Goal: Task Accomplishment & Management: Complete application form

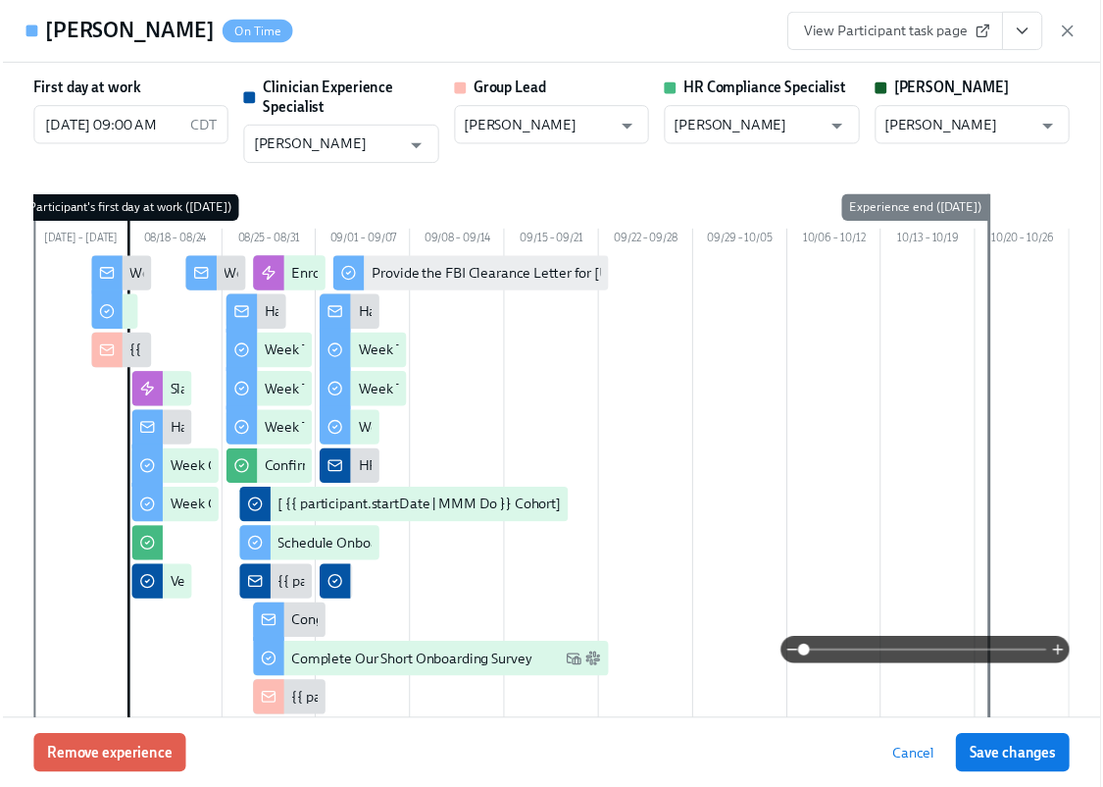
scroll to position [3899, 0]
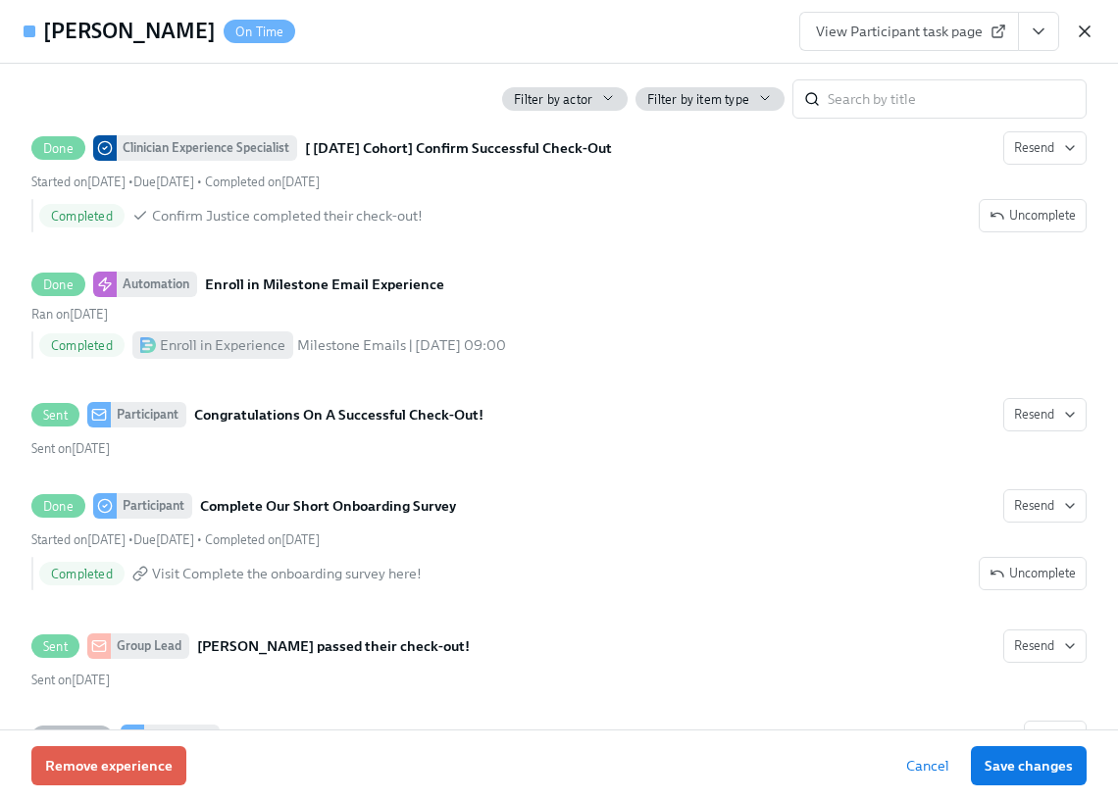
click at [1083, 37] on icon "button" at bounding box center [1085, 32] width 20 height 20
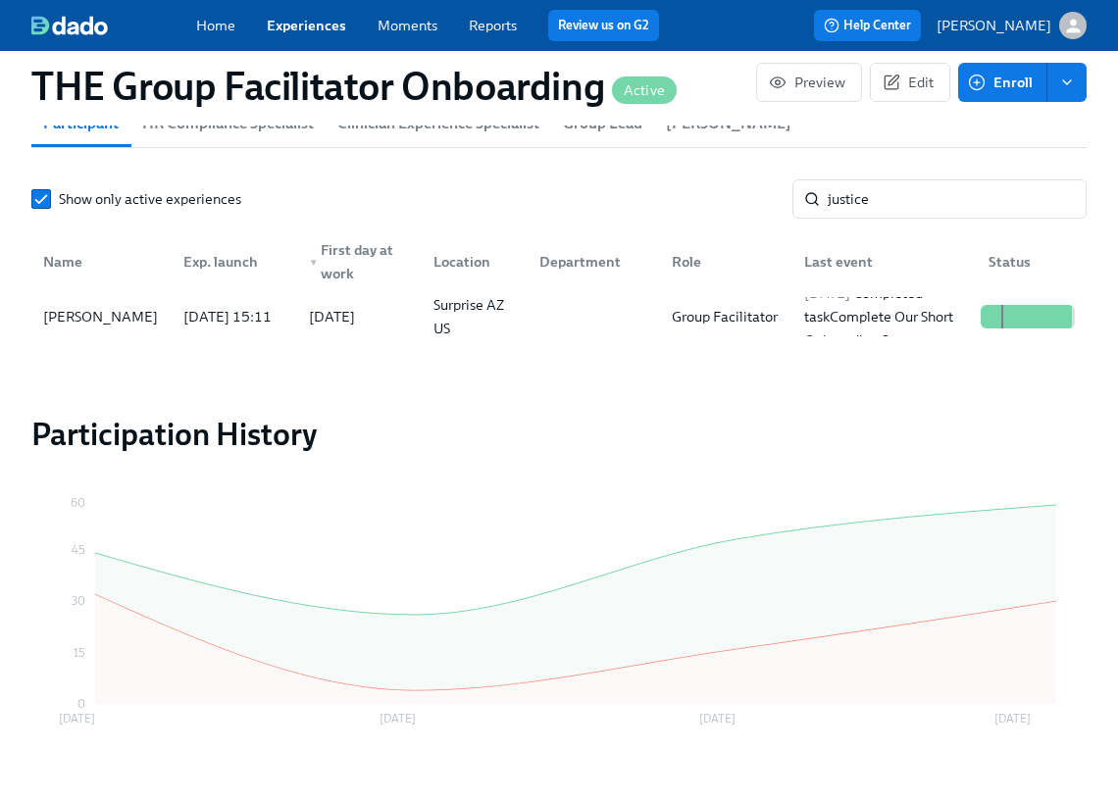
scroll to position [0, 33018]
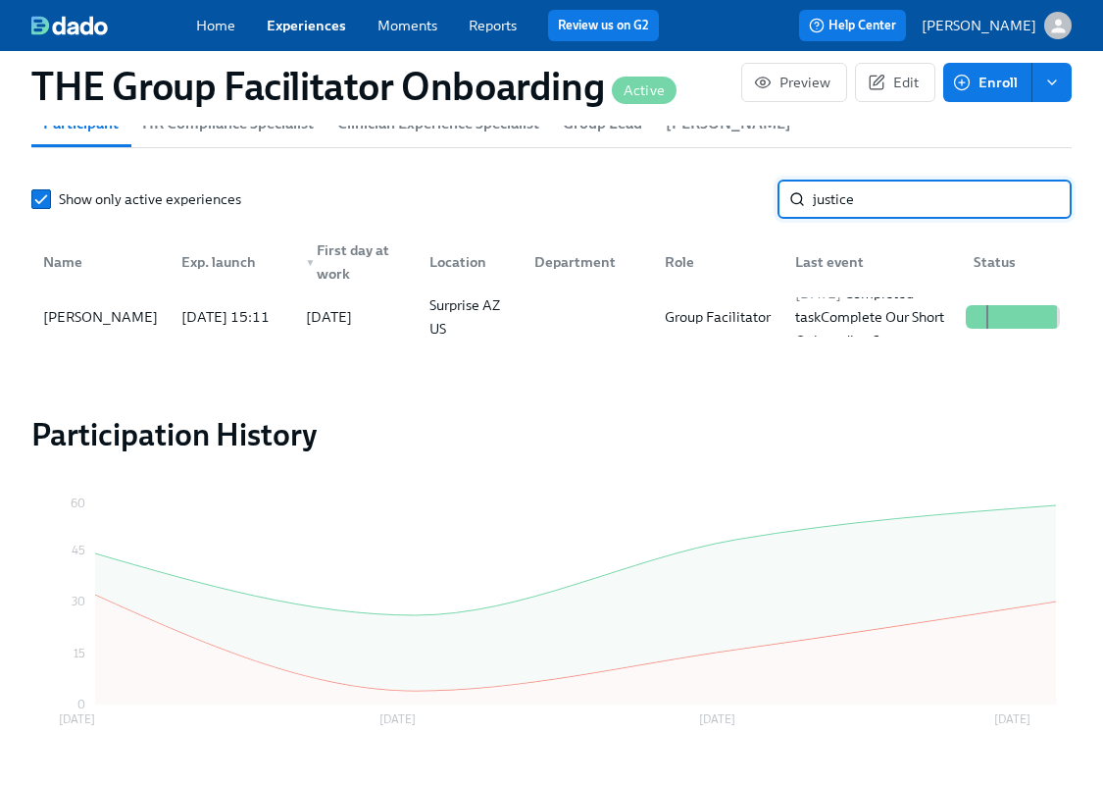
click at [835, 211] on input "justice" at bounding box center [942, 198] width 259 height 39
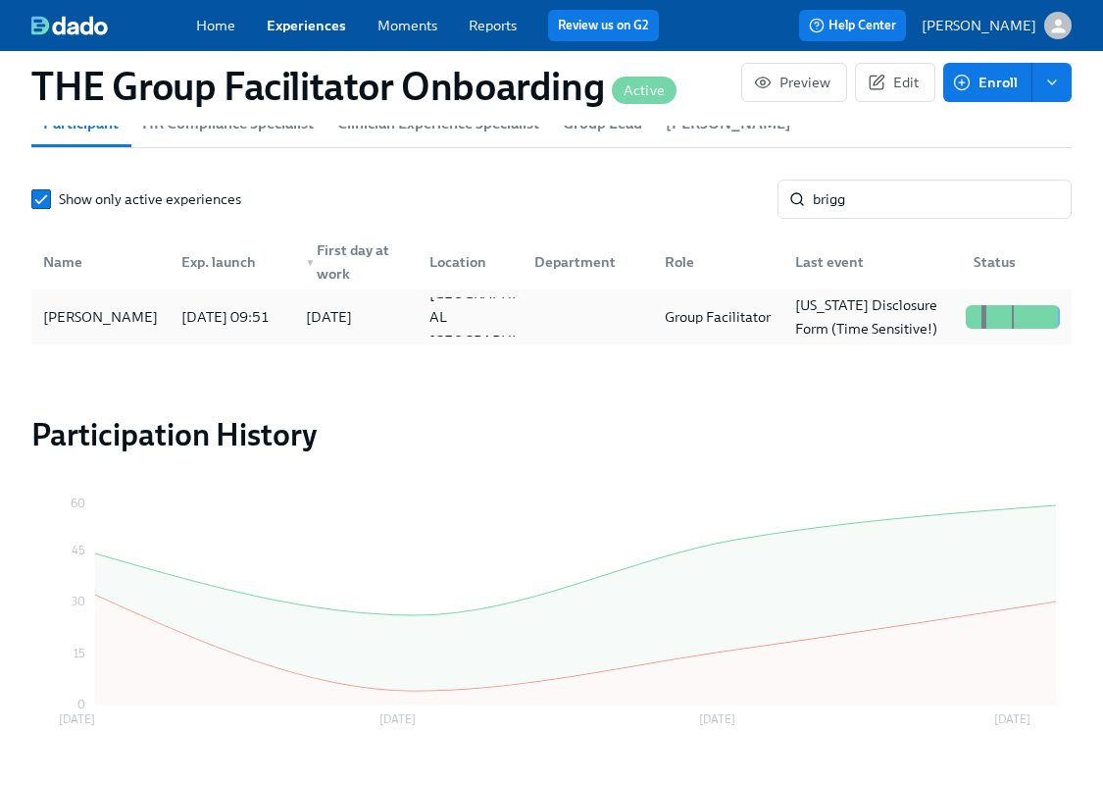
click at [140, 328] on div "Nakaira Briggs" at bounding box center [100, 317] width 130 height 24
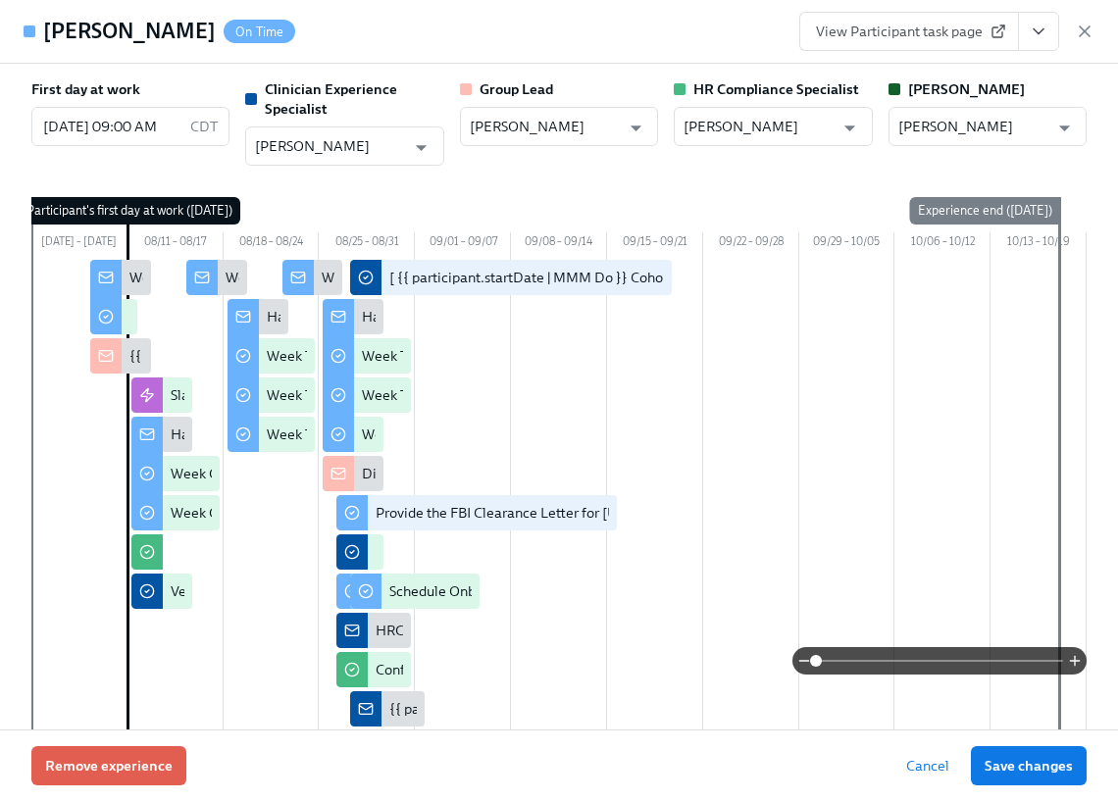
click at [1040, 31] on icon "View task page" at bounding box center [1039, 31] width 10 height 5
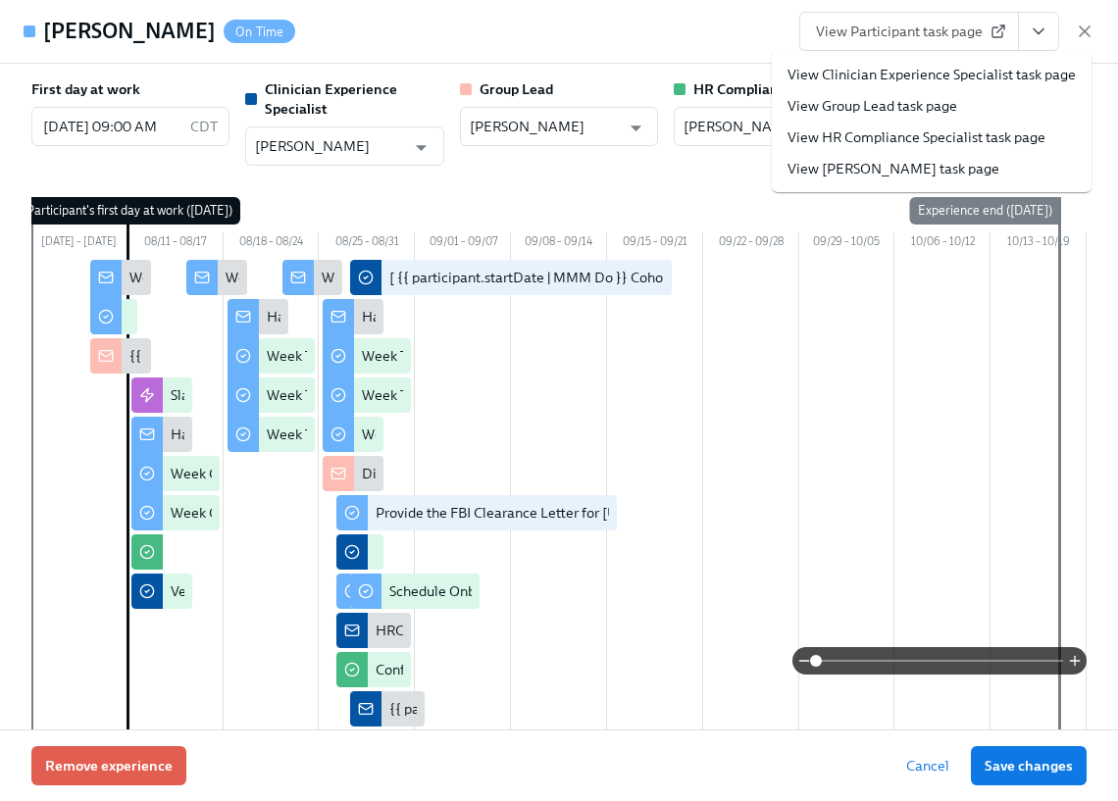
click at [987, 68] on link "View Clinician Experience Specialist task page" at bounding box center [931, 75] width 288 height 20
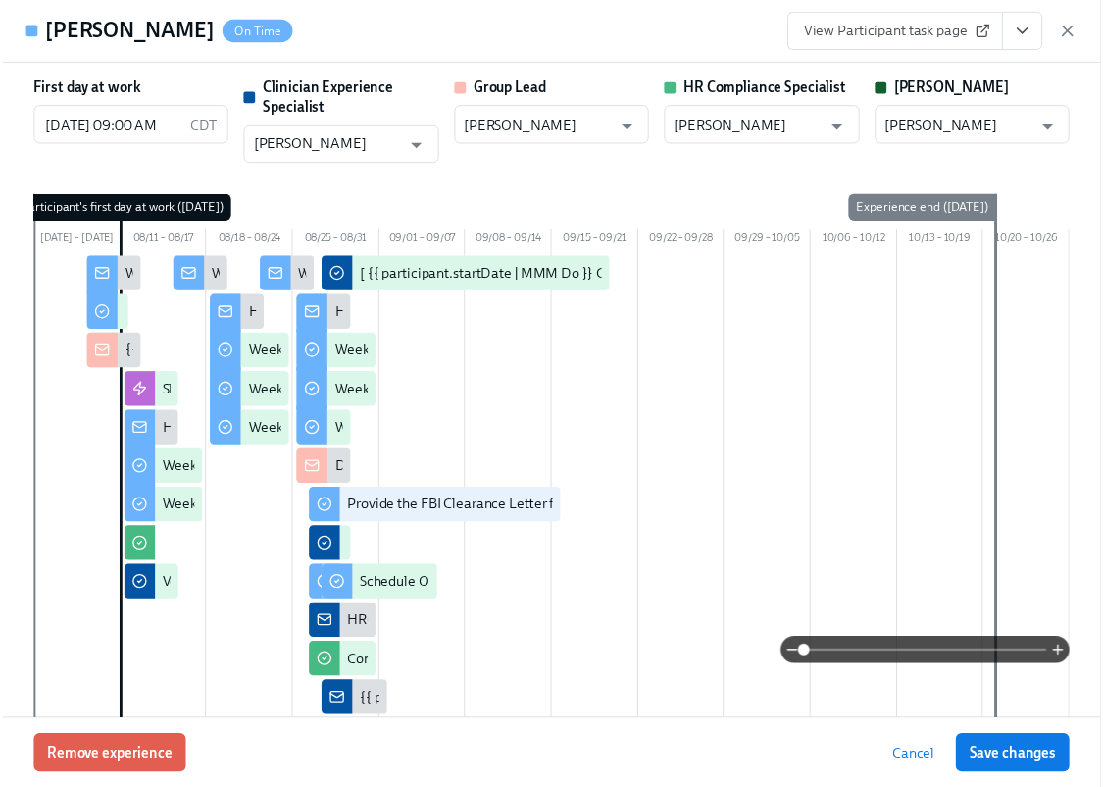
scroll to position [0, 33033]
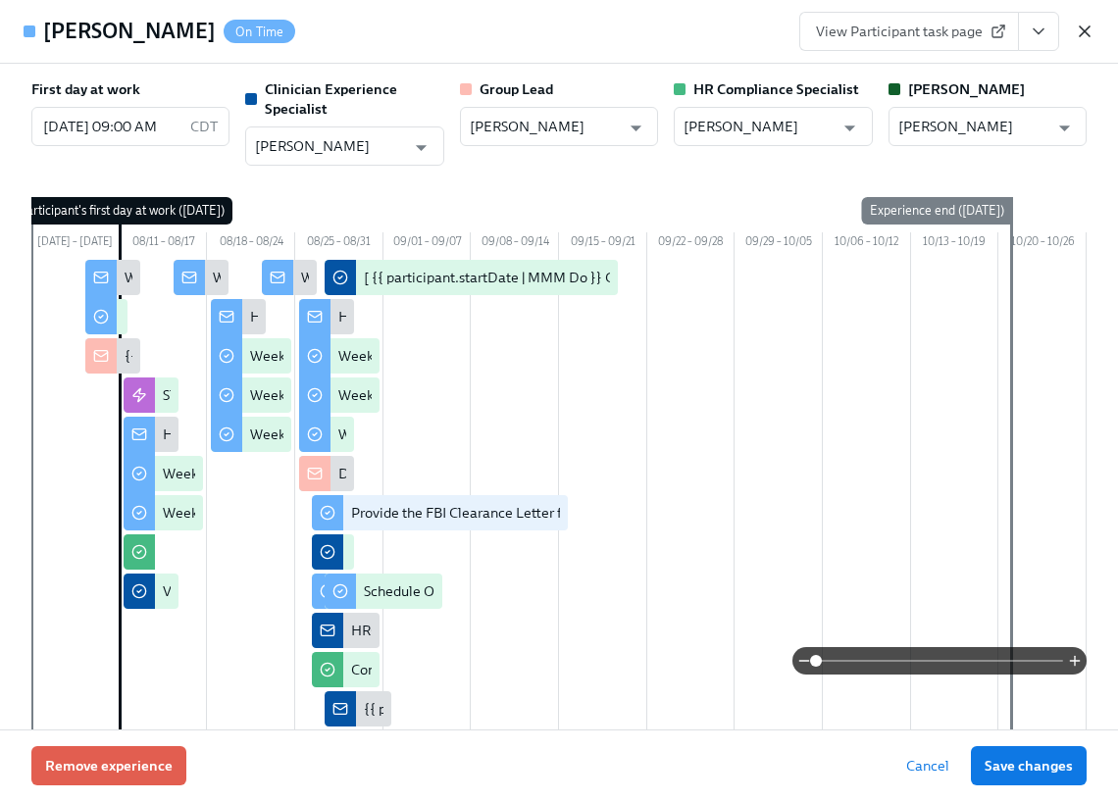
click at [1088, 25] on icon "button" at bounding box center [1085, 32] width 20 height 20
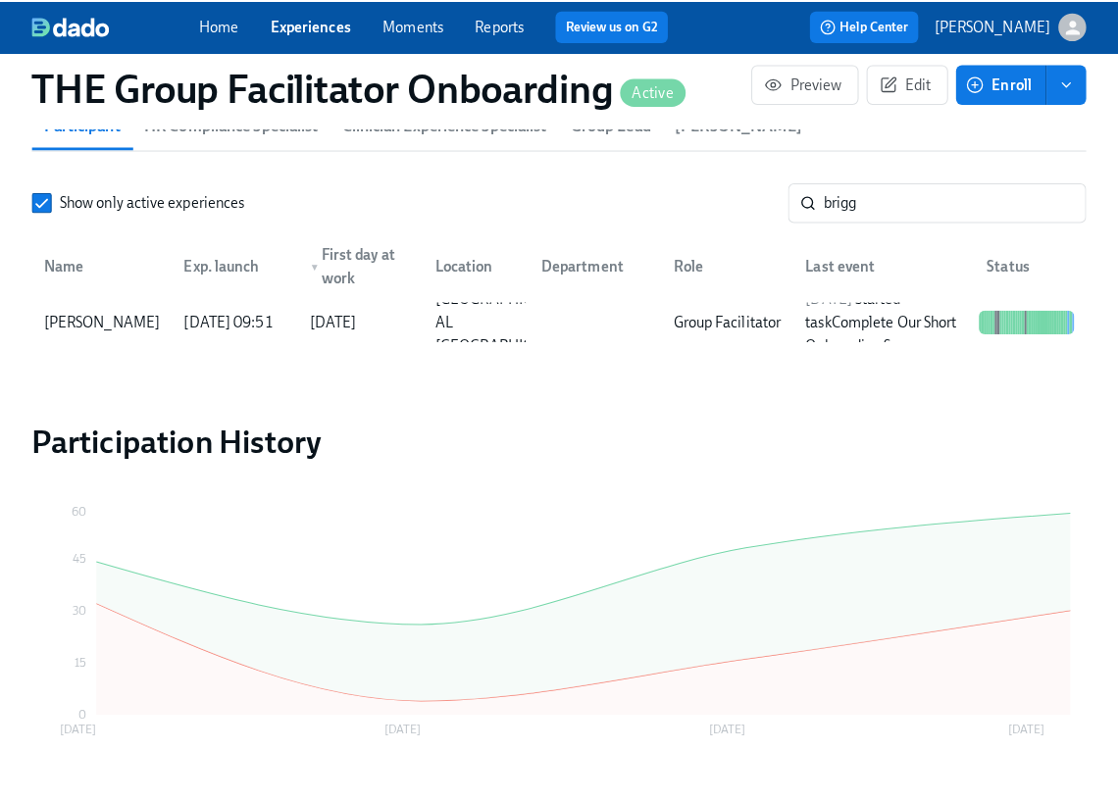
scroll to position [0, 33018]
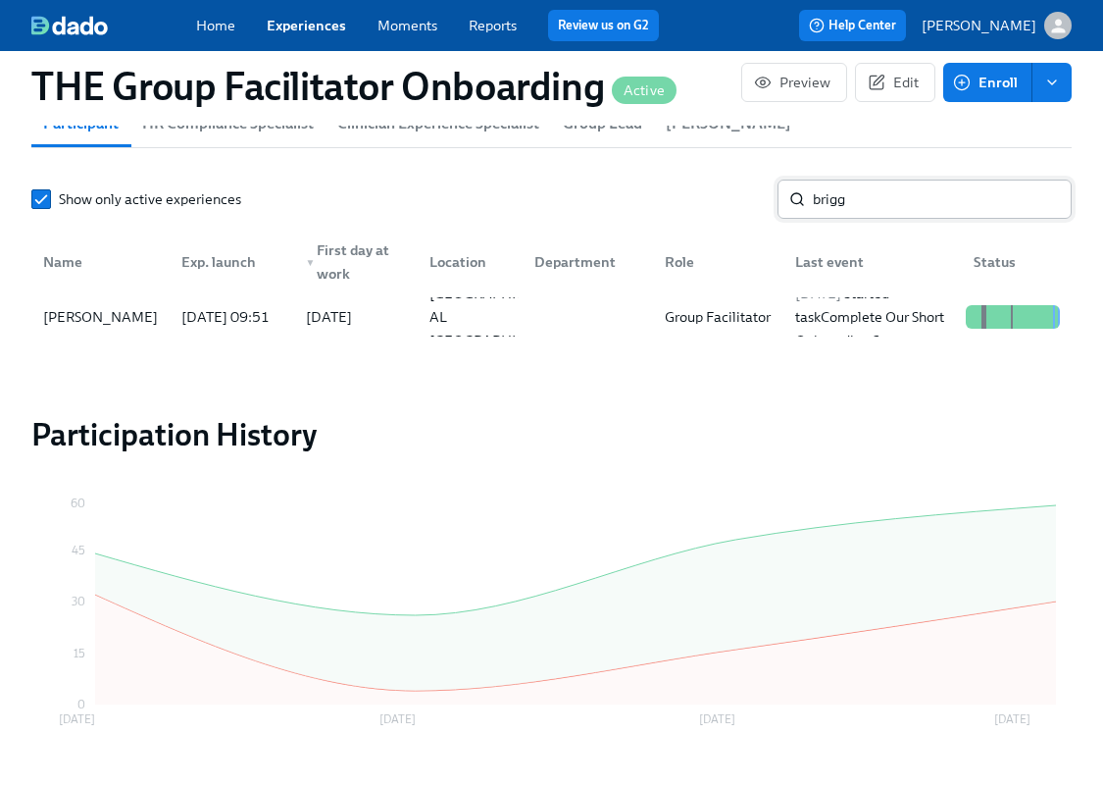
click at [846, 211] on input "brigg" at bounding box center [942, 198] width 259 height 39
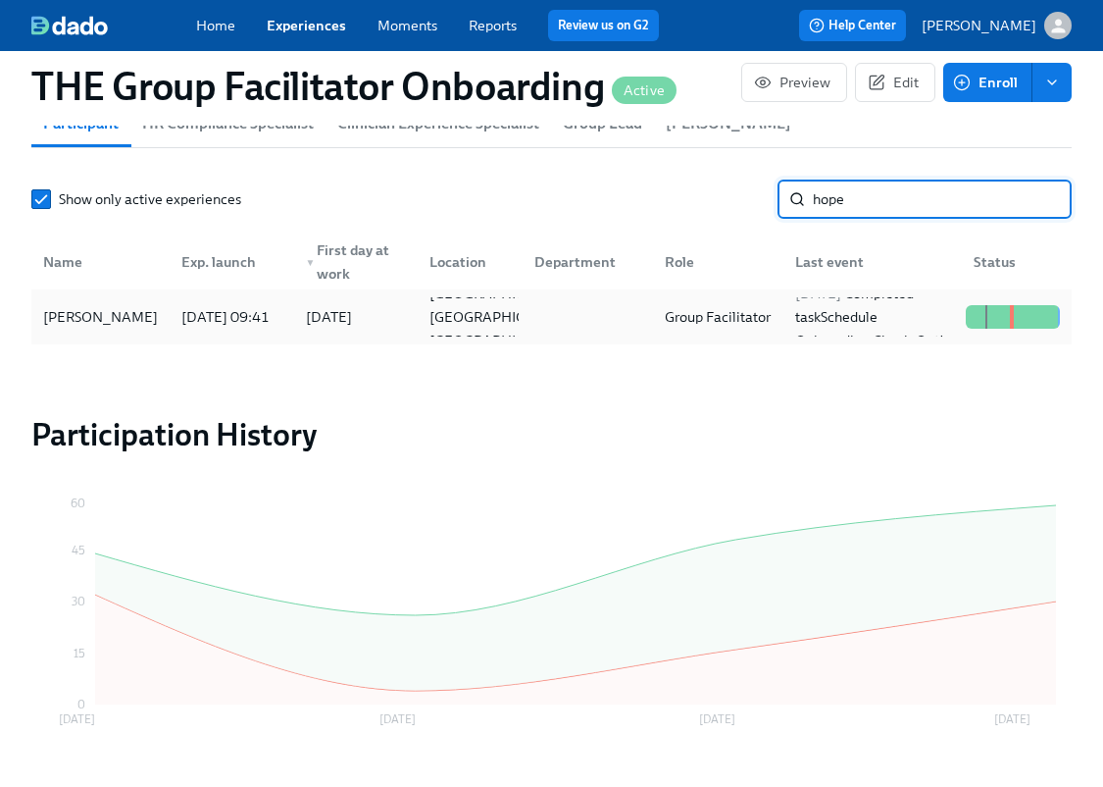
type input "hope"
click at [156, 316] on div "[PERSON_NAME]" at bounding box center [100, 316] width 130 height 39
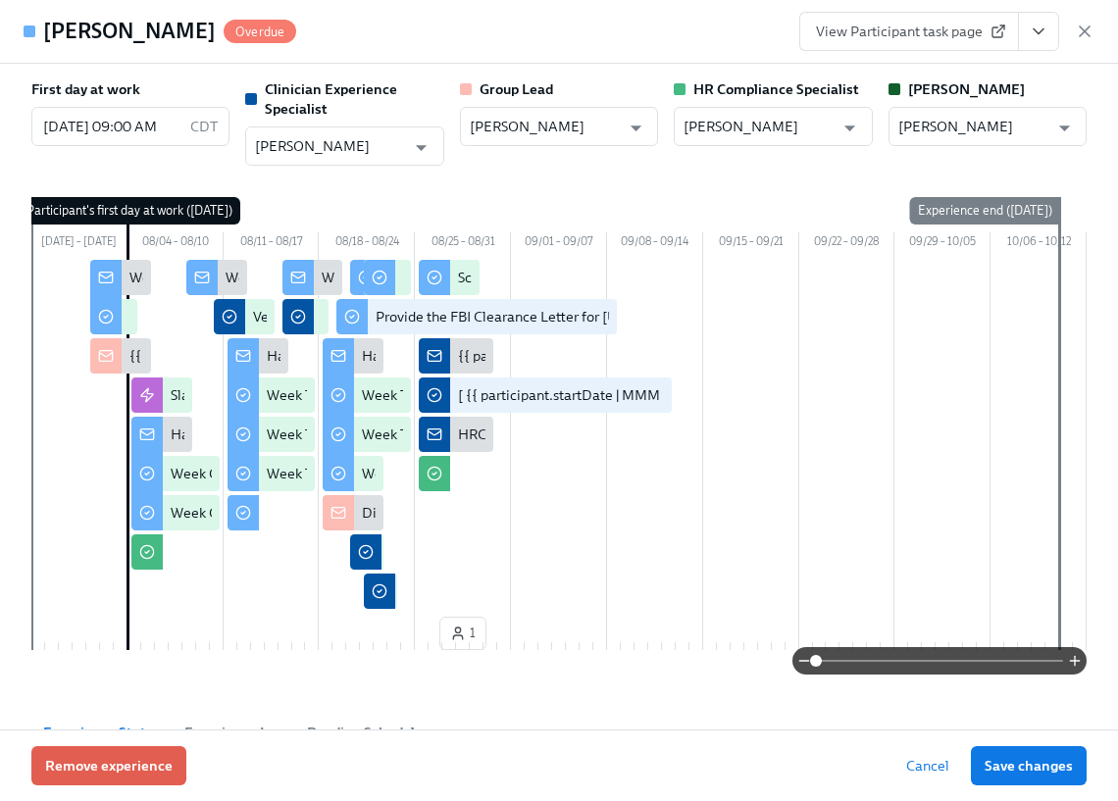
click at [1029, 29] on icon "View task page" at bounding box center [1039, 32] width 20 height 20
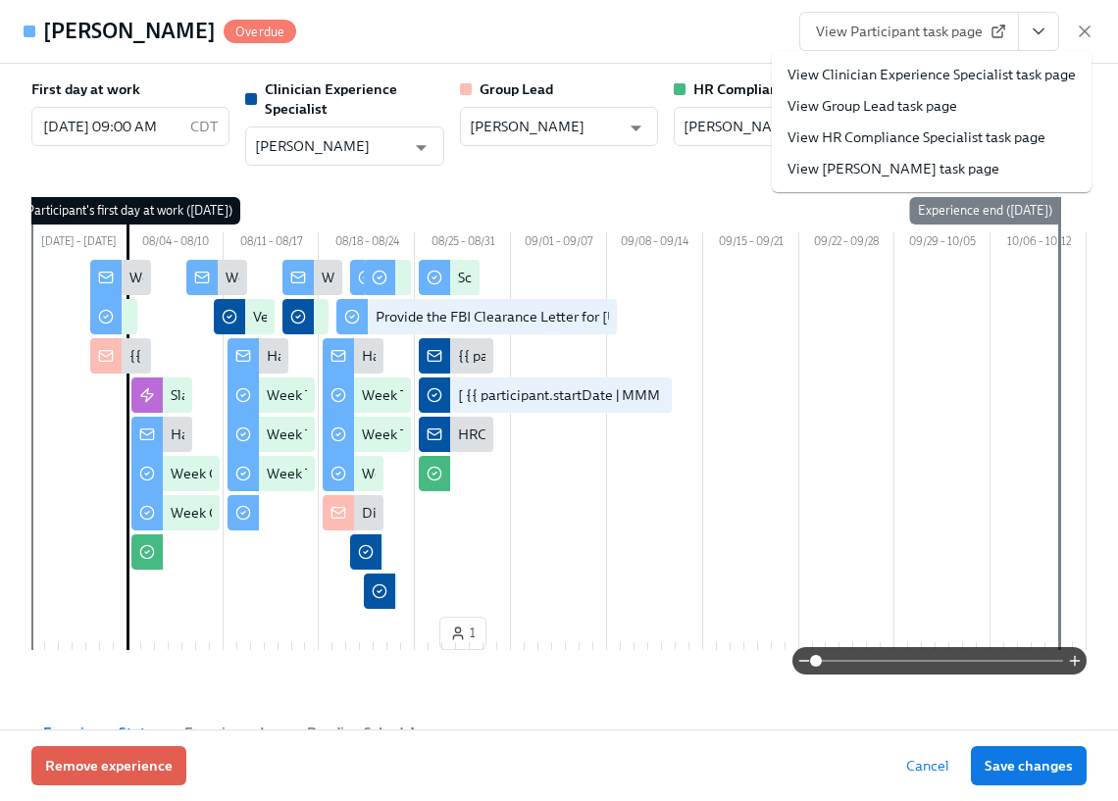
click at [988, 71] on link "View Clinician Experience Specialist task page" at bounding box center [931, 75] width 288 height 20
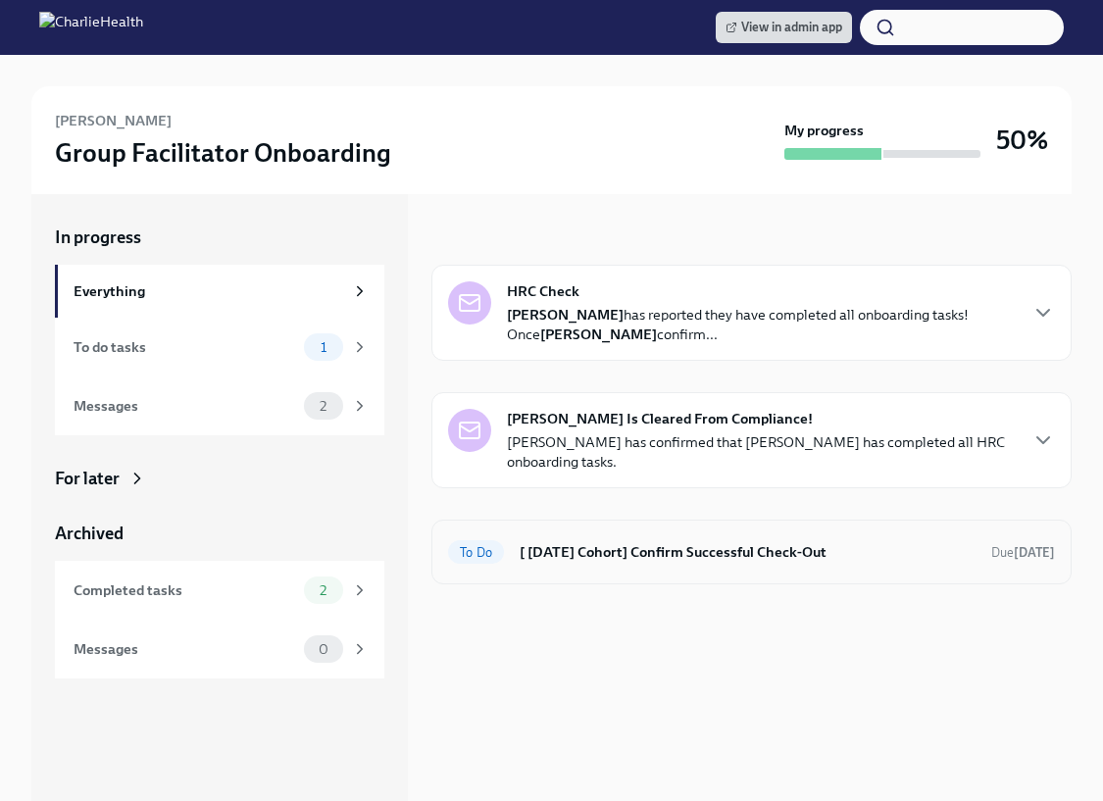
click at [626, 556] on h6 "[ Aug 11th Cohort] Confirm Successful Check-Out" at bounding box center [748, 552] width 456 height 22
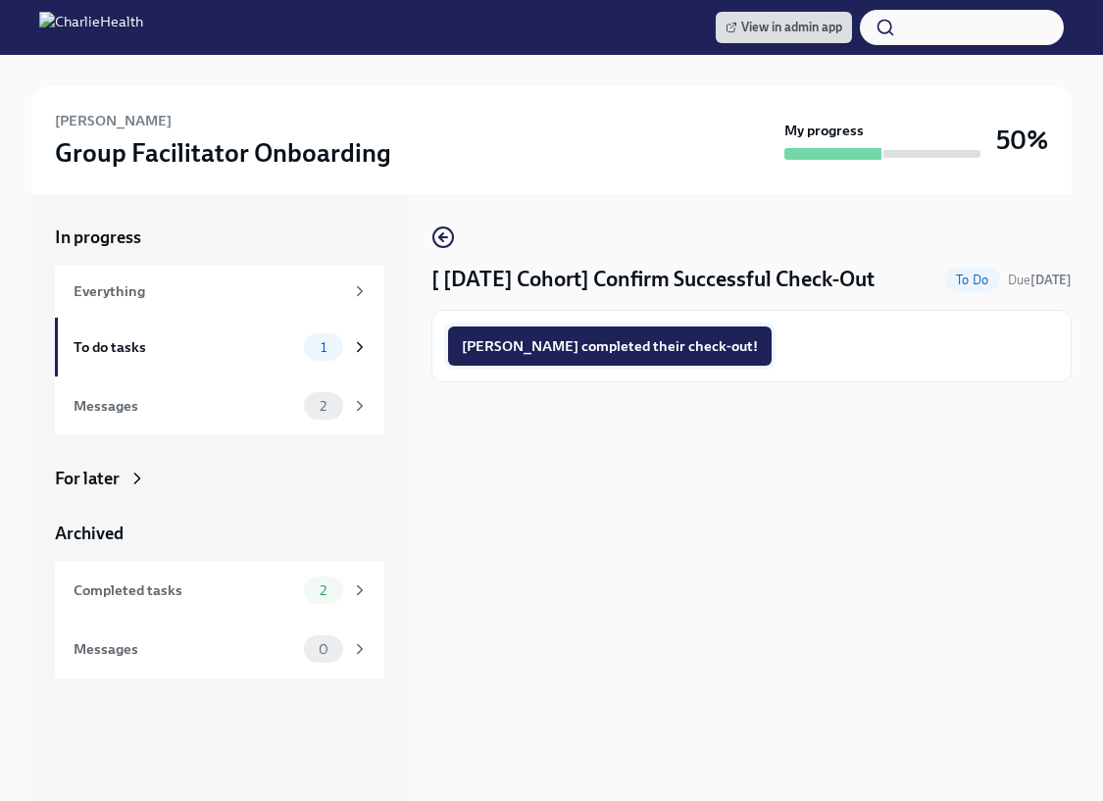
click at [600, 348] on span "Nakaira completed their check-out!" at bounding box center [610, 346] width 296 height 20
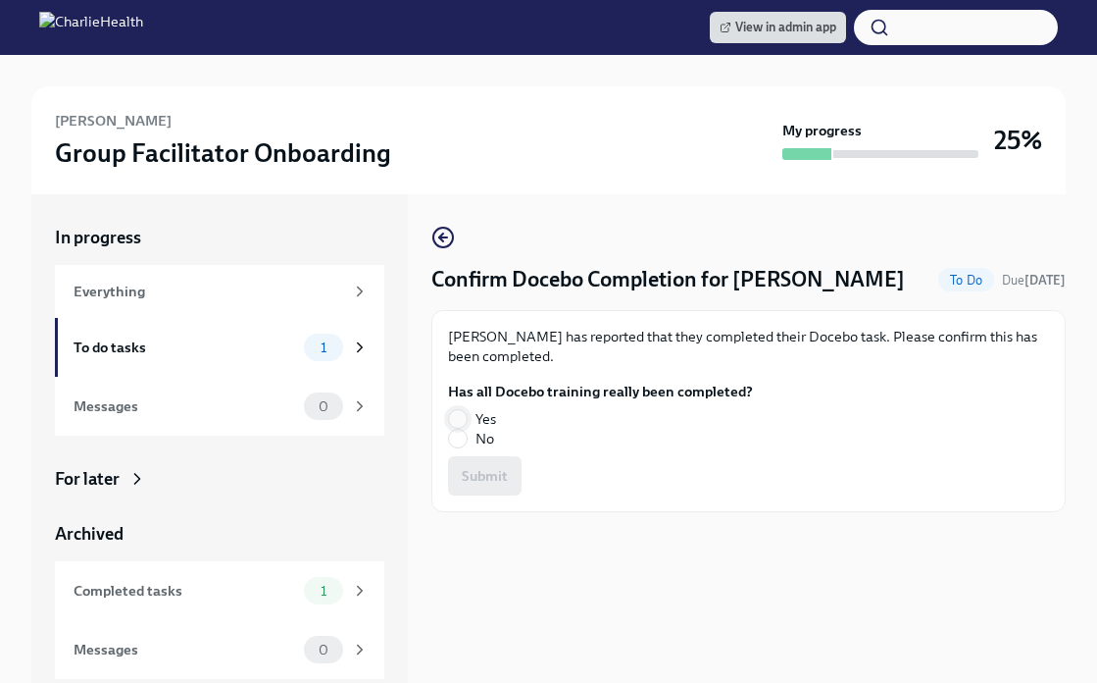
click at [458, 412] on input "Yes" at bounding box center [458, 419] width 18 height 18
radio input "true"
click at [478, 472] on span "Submit" at bounding box center [485, 476] width 46 height 20
click at [462, 439] on input "No" at bounding box center [458, 439] width 18 height 18
radio input "true"
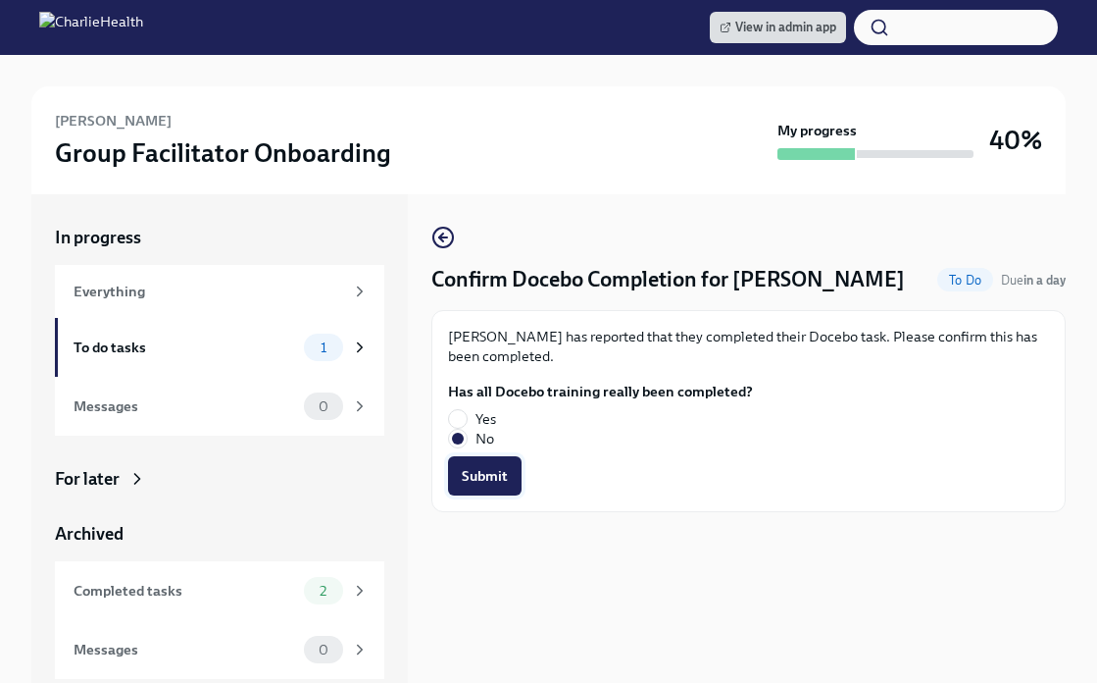
click at [464, 469] on span "Submit" at bounding box center [485, 476] width 46 height 20
